Goal: Information Seeking & Learning: Learn about a topic

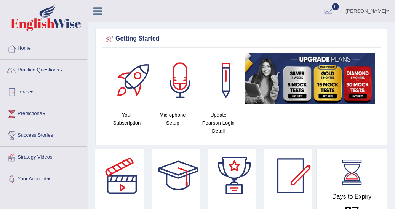
click at [64, 69] on link "Practice Questions" at bounding box center [43, 68] width 87 height 19
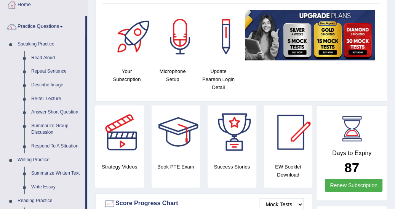
scroll to position [49, 0]
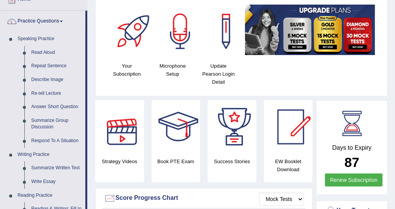
click at [130, 136] on div at bounding box center [121, 126] width 53 height 53
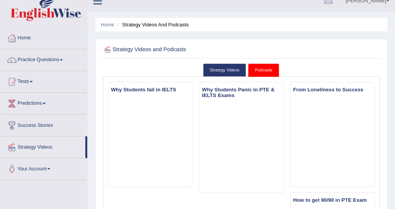
scroll to position [8, 0]
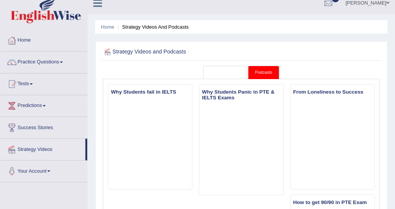
click at [221, 71] on link "Strategy Videos" at bounding box center [224, 72] width 43 height 13
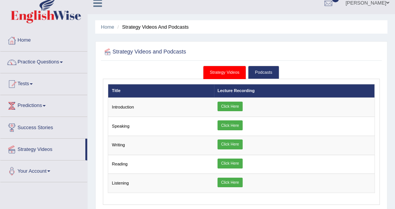
click at [235, 125] on link "Click Here" at bounding box center [230, 125] width 25 height 10
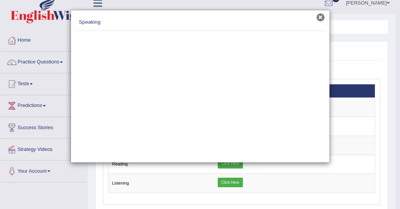
click at [320, 16] on button "×" at bounding box center [320, 17] width 8 height 8
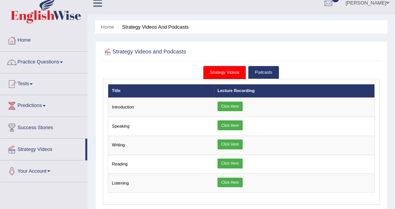
click at [63, 61] on span at bounding box center [61, 62] width 3 height 2
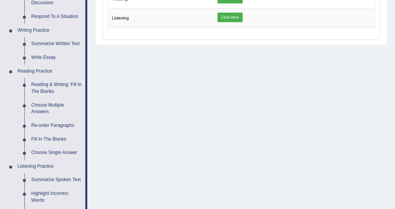
scroll to position [179, 0]
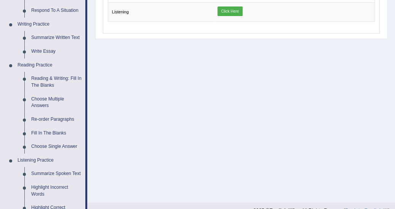
click at [64, 79] on link "Reading & Writing: Fill In The Blanks" at bounding box center [57, 82] width 58 height 20
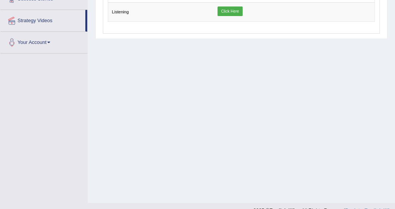
scroll to position [192, 0]
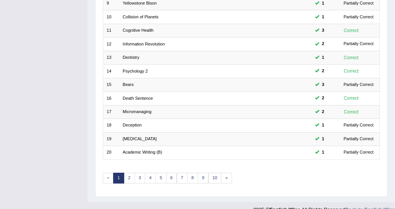
scroll to position [230, 0]
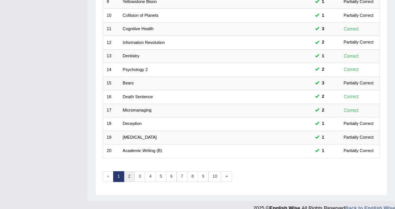
click at [131, 171] on link "2" at bounding box center [129, 176] width 11 height 11
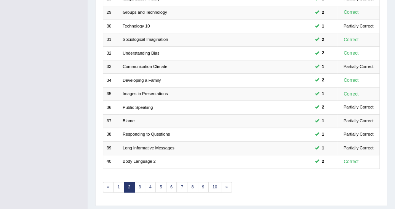
scroll to position [230, 0]
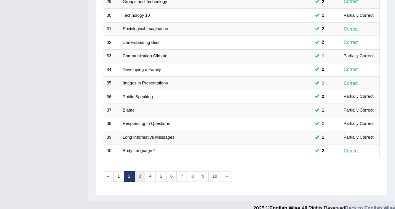
click at [139, 171] on link "3" at bounding box center [140, 176] width 11 height 11
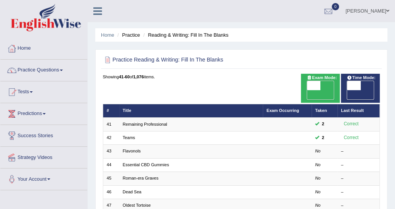
click at [135, 148] on link "Flavonols" at bounding box center [132, 150] width 18 height 5
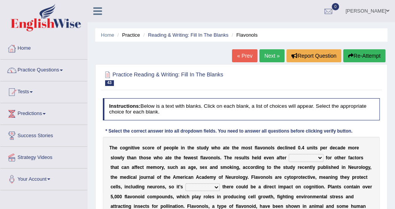
click at [289, 157] on select "consulting adjusting automating advertising" at bounding box center [306, 158] width 34 height 8
select select "adjusting"
click at [289, 154] on select "consulting adjusting automating advertising" at bounding box center [306, 158] width 34 height 8
click at [186, 186] on select "irresistible purposeful plausible detrimental" at bounding box center [203, 187] width 34 height 8
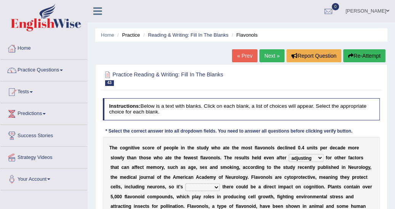
click at [186, 186] on select "irresistible purposeful plausible detrimental" at bounding box center [203, 187] width 34 height 8
select select "detrimental"
click at [186, 183] on select "irresistible purposeful plausible detrimental" at bounding box center [203, 187] width 34 height 8
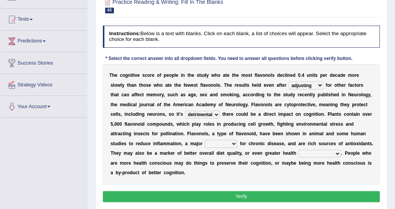
scroll to position [73, 0]
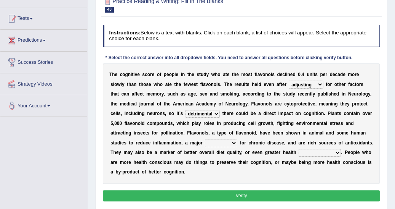
click at [237, 139] on select "nuance module fact trigger" at bounding box center [221, 143] width 32 height 8
select select "nuance"
click at [237, 139] on select "nuance module fact trigger" at bounding box center [221, 143] width 32 height 8
click at [299, 152] on select "intervention cognition protection consciousness" at bounding box center [320, 153] width 42 height 8
select select "cognition"
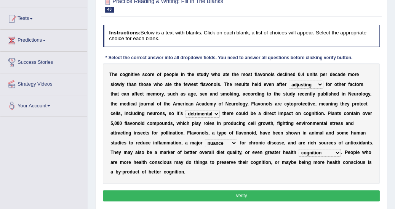
click at [299, 149] on select "intervention cognition protection consciousness" at bounding box center [320, 153] width 42 height 8
click at [231, 190] on button "Verify" at bounding box center [241, 195] width 277 height 11
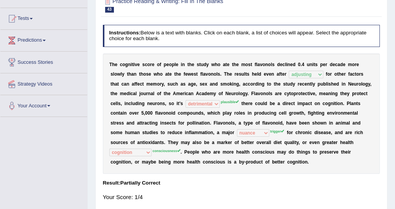
click at [243, 178] on div "Instructions: Below is a text with blanks. Click on each blank, a list of choic…" at bounding box center [241, 116] width 281 height 188
click at [189, 130] on b "n" at bounding box center [187, 132] width 3 height 5
click at [185, 130] on b at bounding box center [184, 132] width 3 height 5
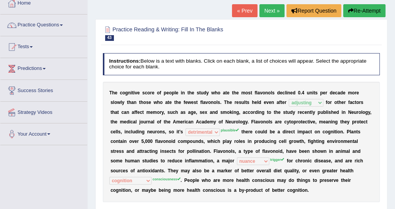
scroll to position [33, 0]
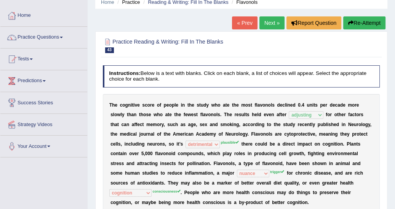
click at [364, 17] on button "Re-Attempt" at bounding box center [364, 22] width 42 height 13
